Goal: Task Accomplishment & Management: Manage account settings

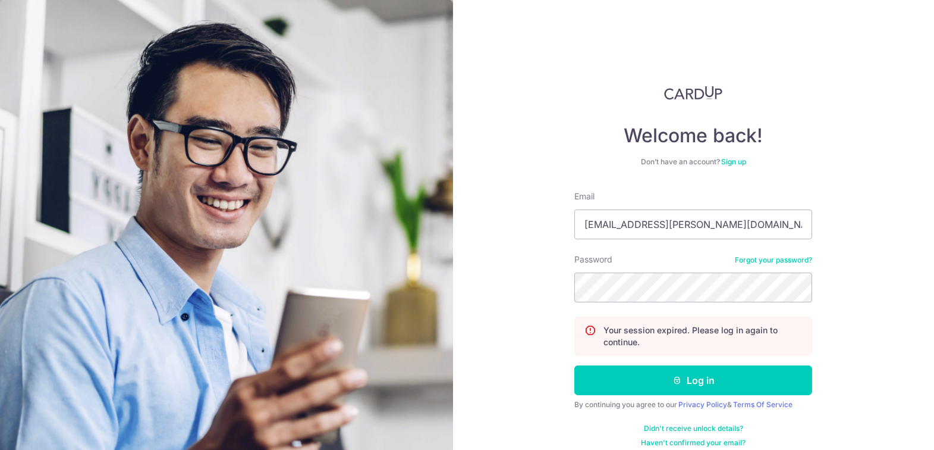
type input "[EMAIL_ADDRESS][PERSON_NAME][DOMAIN_NAME]"
click at [575, 365] on button "Log in" at bounding box center [694, 380] width 238 height 30
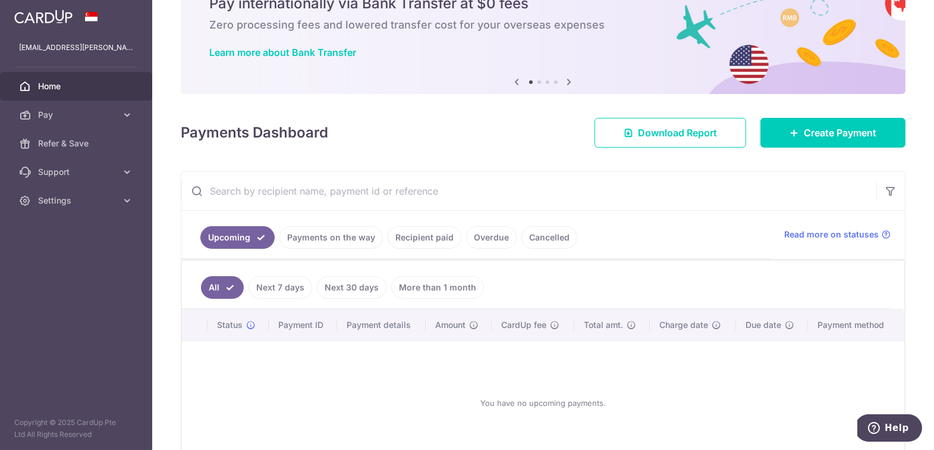
scroll to position [93, 0]
